Goal: Transaction & Acquisition: Purchase product/service

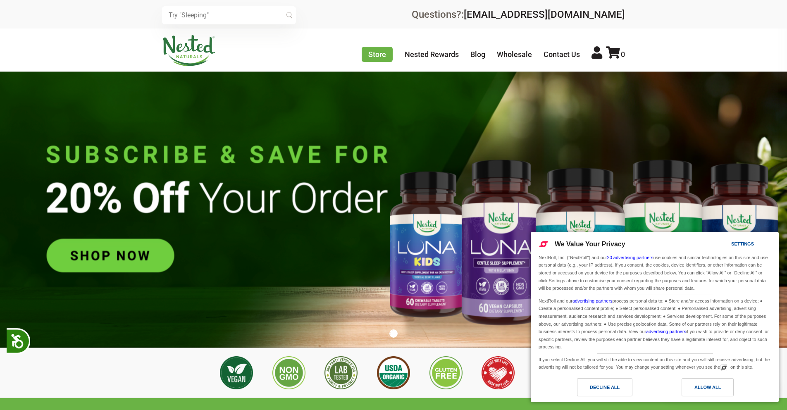
scroll to position [0, 145]
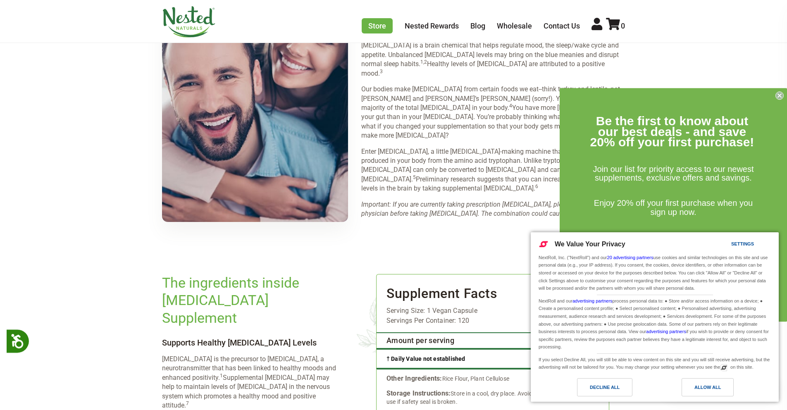
scroll to position [1229, 0]
